Goal: Task Accomplishment & Management: Manage account settings

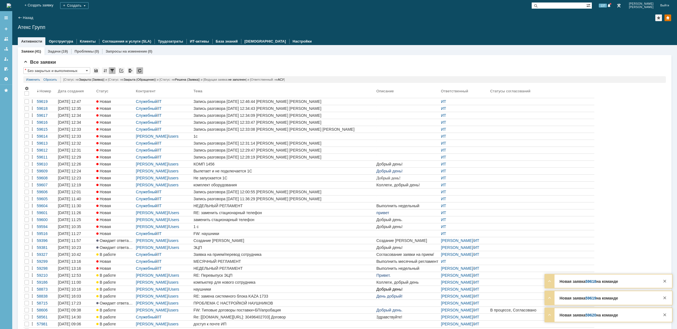
click at [11, 4] on img at bounding box center [9, 5] width 4 height 4
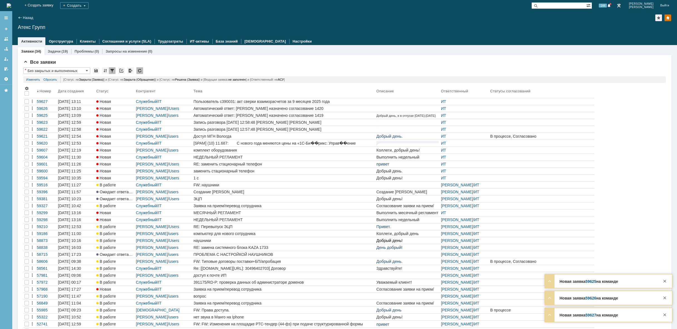
click at [11, 5] on img at bounding box center [9, 5] width 4 height 4
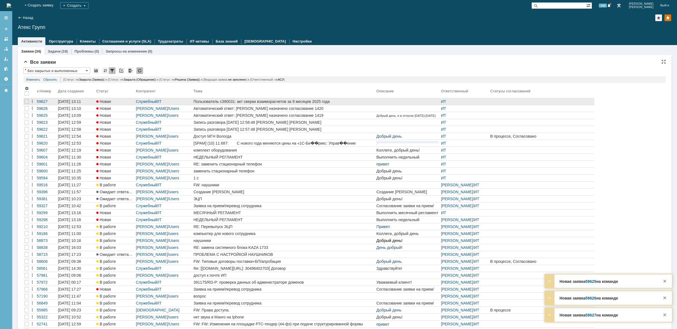
click at [208, 99] on link "Пользователь c390031: акт сверки взаиморасчетов за 9 месяцев 2025 года" at bounding box center [283, 101] width 183 height 7
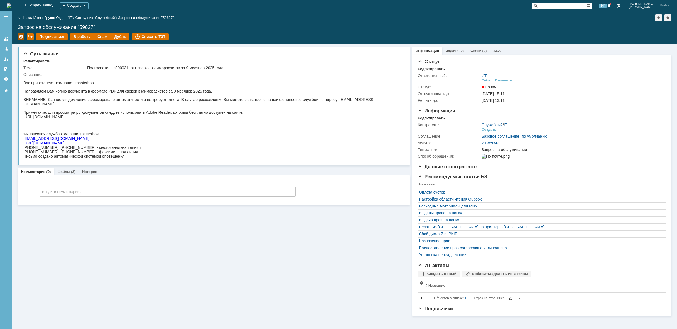
click at [21, 36] on div at bounding box center [21, 36] width 7 height 7
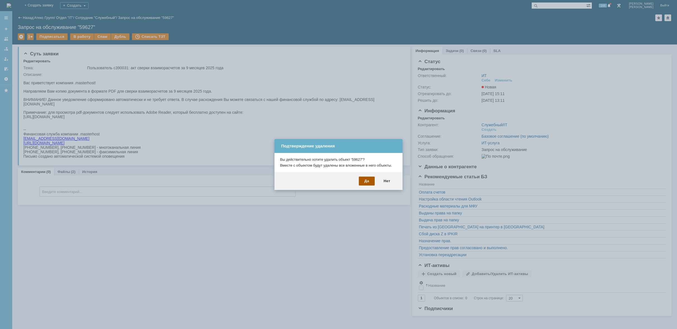
click at [368, 182] on div "Да" at bounding box center [367, 181] width 16 height 9
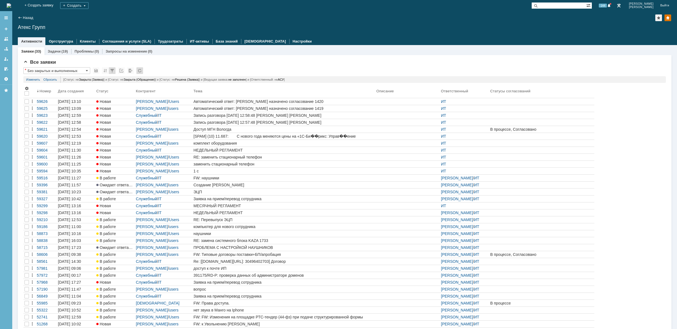
click at [11, 4] on img at bounding box center [9, 5] width 4 height 4
